Goal: Navigation & Orientation: Go to known website

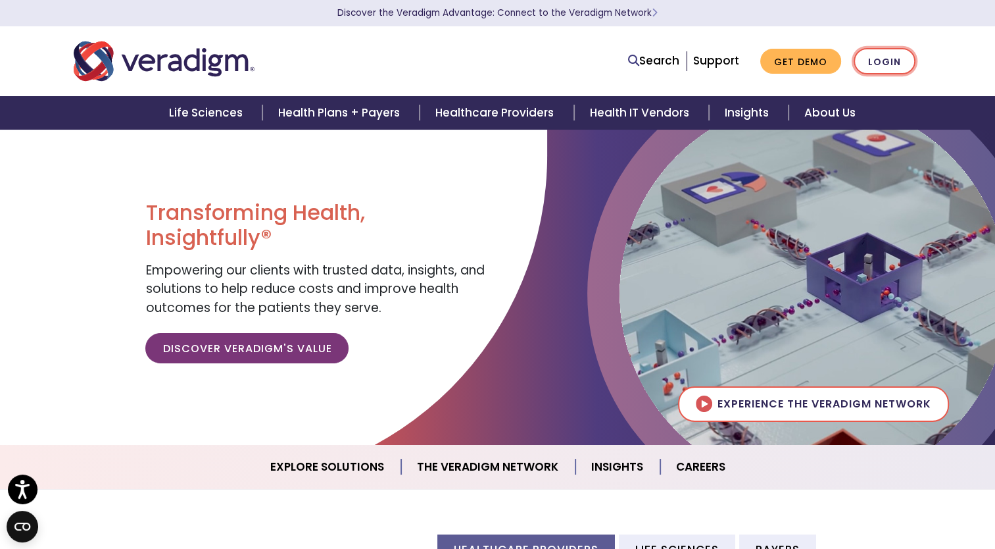
click at [881, 57] on link "Login" at bounding box center [885, 61] width 62 height 27
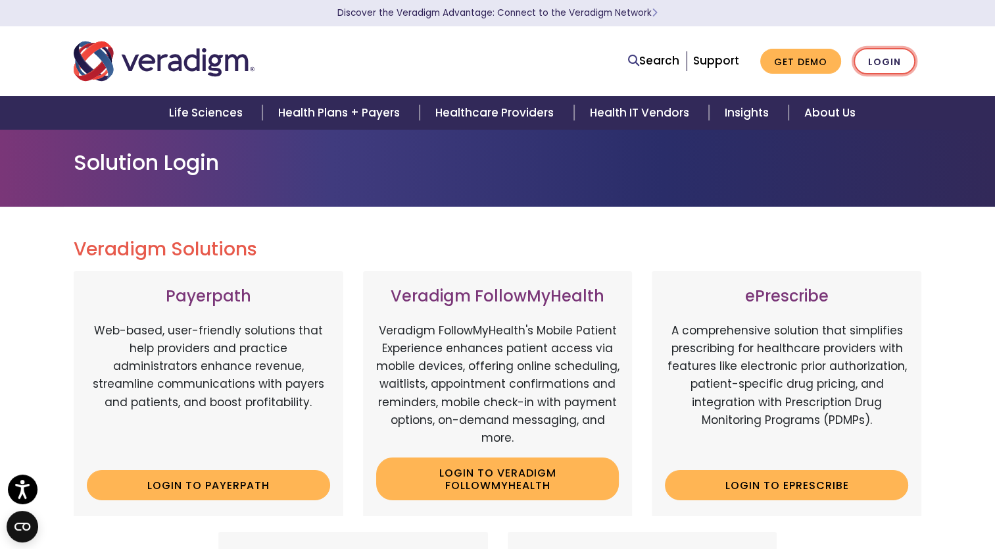
click at [889, 55] on link "Login" at bounding box center [885, 61] width 62 height 27
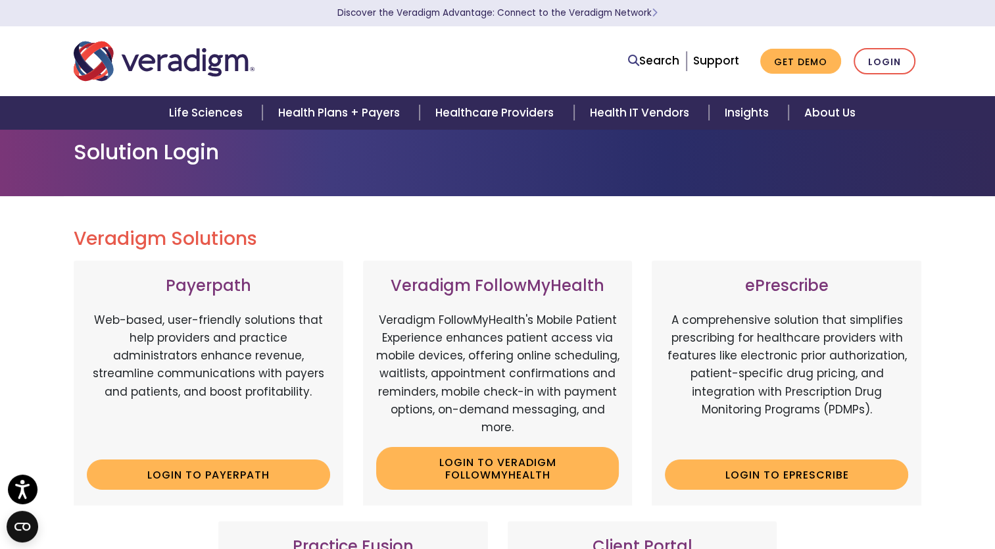
scroll to position [10, 0]
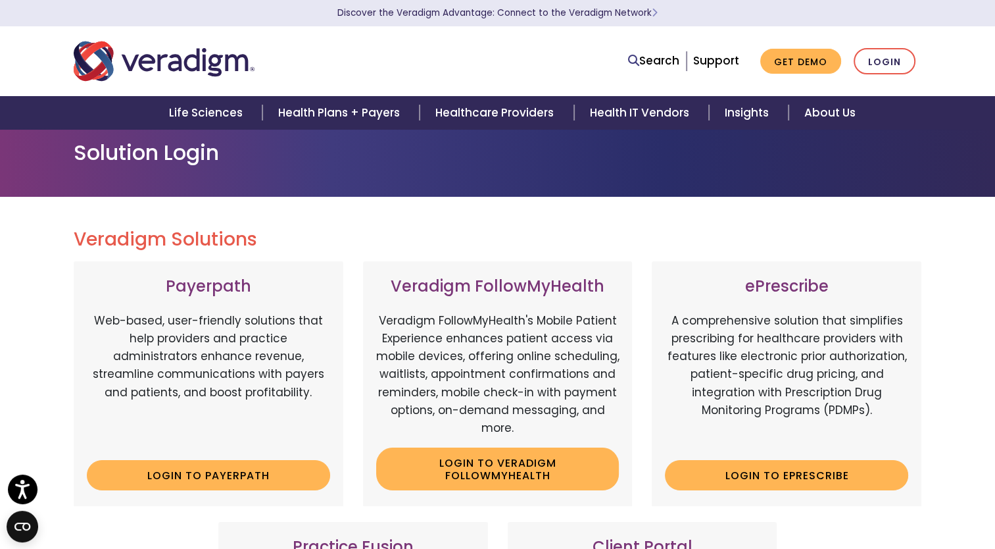
click at [172, 72] on img "Veradigm logo" at bounding box center [164, 60] width 181 height 43
